Goal: Information Seeking & Learning: Learn about a topic

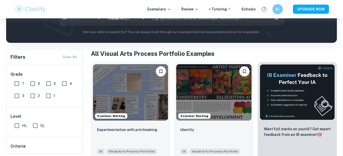
scroll to position [35, 0]
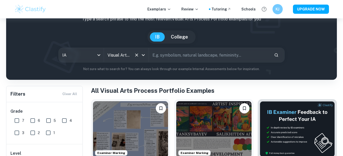
click at [135, 54] on icon "Clear" at bounding box center [136, 55] width 3 height 3
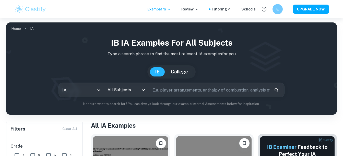
scroll to position [21, 0]
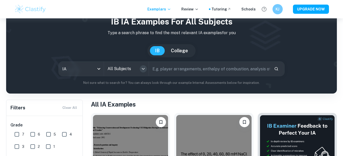
click at [144, 69] on icon "Open" at bounding box center [143, 69] width 6 height 6
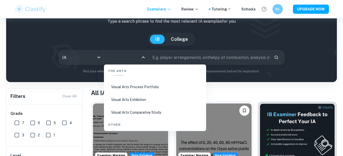
scroll to position [976, 0]
click at [130, 112] on li "Visual Arts Comparative Study" at bounding box center [155, 113] width 98 height 12
type input "Visual Arts Comparative Study"
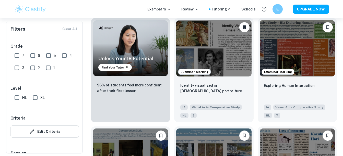
scroll to position [333, 0]
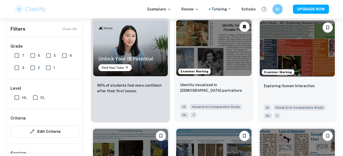
click at [215, 46] on img at bounding box center [213, 48] width 75 height 56
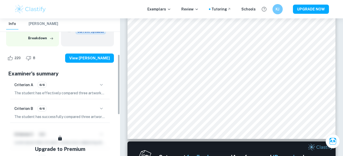
scroll to position [82, 0]
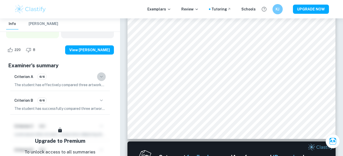
click at [99, 74] on icon "button" at bounding box center [101, 77] width 6 height 6
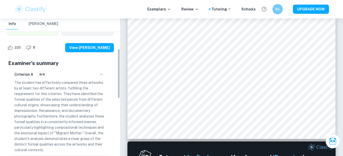
scroll to position [84, 0]
click at [101, 72] on button "button" at bounding box center [101, 74] width 9 height 9
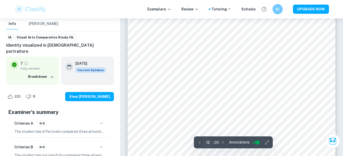
scroll to position [1753, 0]
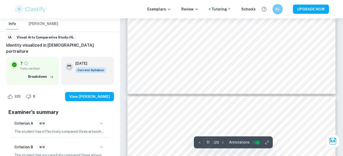
type input "12"
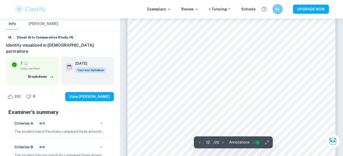
scroll to position [1772, 0]
